Goal: Task Accomplishment & Management: Manage account settings

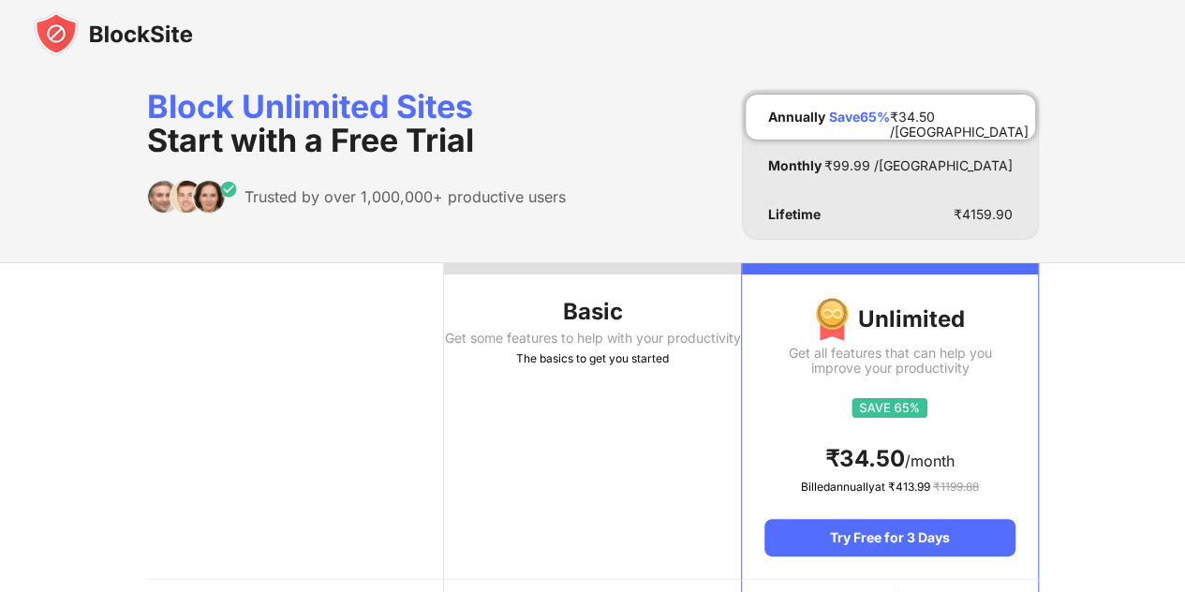
click at [122, 36] on img at bounding box center [113, 33] width 159 height 45
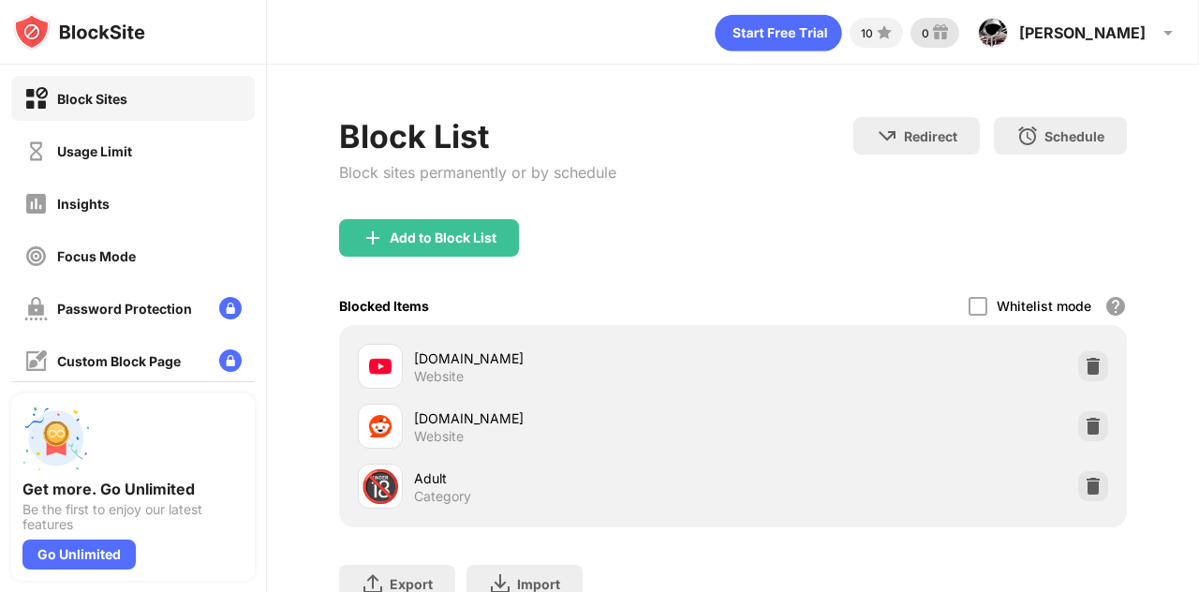
click at [952, 30] on img at bounding box center [940, 33] width 22 height 22
click at [1105, 37] on div "[PERSON_NAME]" at bounding box center [1082, 32] width 126 height 19
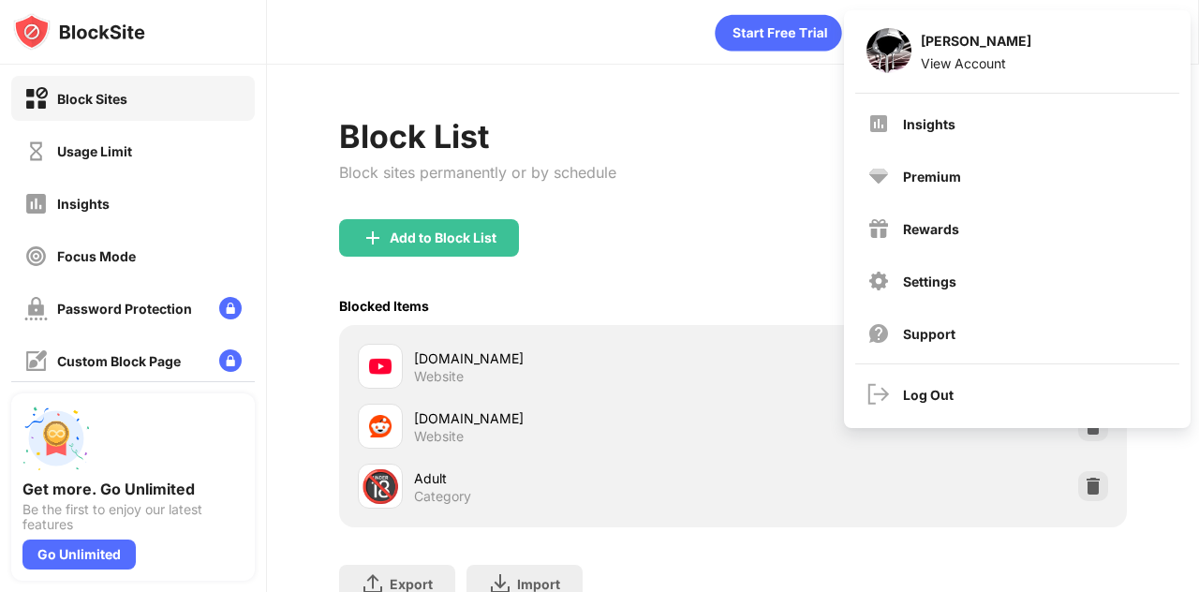
click at [746, 170] on div "Block List Block sites permanently or by schedule Redirect Choose a site to be …" at bounding box center [733, 168] width 788 height 102
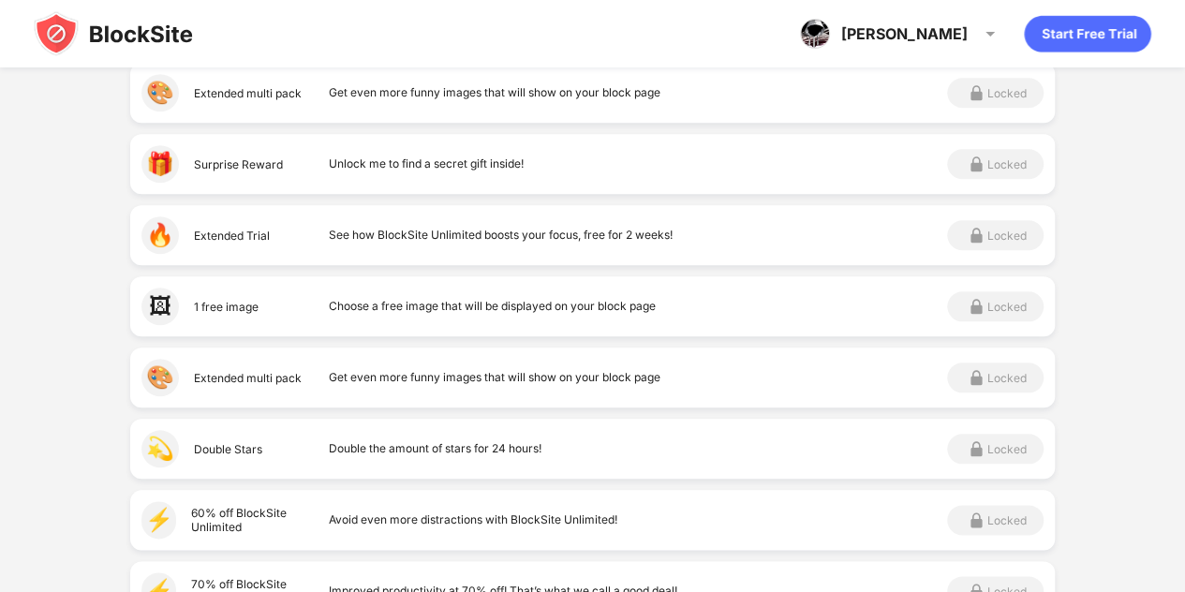
scroll to position [1016, 0]
